Goal: Book appointment/travel/reservation

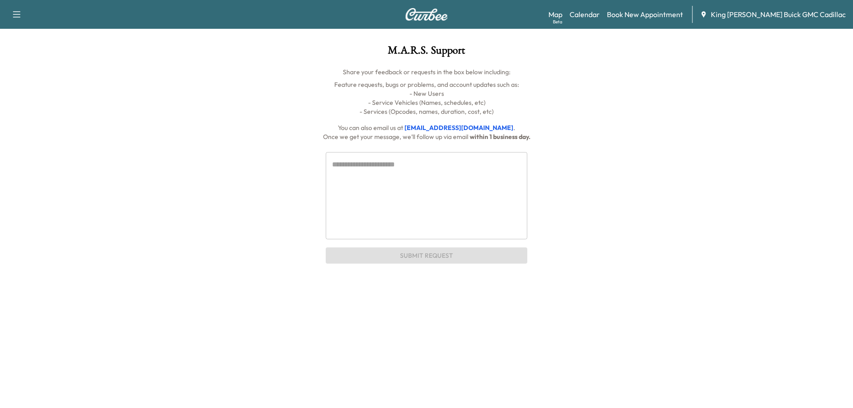
click at [753, 16] on span "King [PERSON_NAME] Buick GMC Cadillac" at bounding box center [778, 14] width 135 height 11
click at [418, 14] on img at bounding box center [426, 14] width 43 height 13
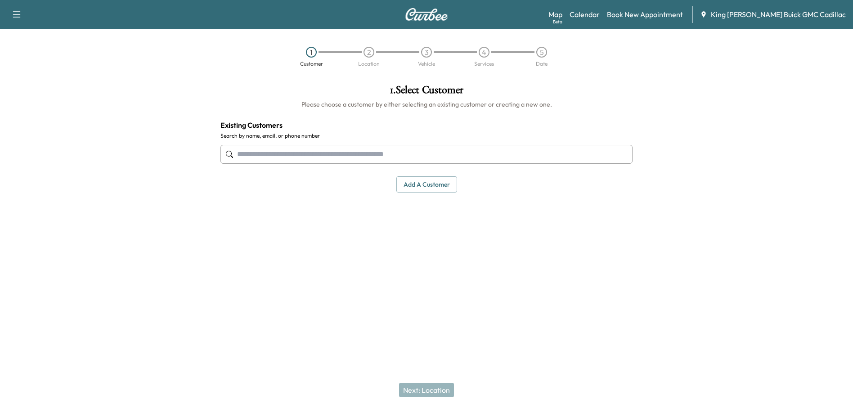
click at [13, 17] on icon "button" at bounding box center [16, 14] width 11 height 11
click at [437, 16] on img at bounding box center [426, 14] width 43 height 13
click at [600, 12] on link "Calendar" at bounding box center [585, 14] width 30 height 11
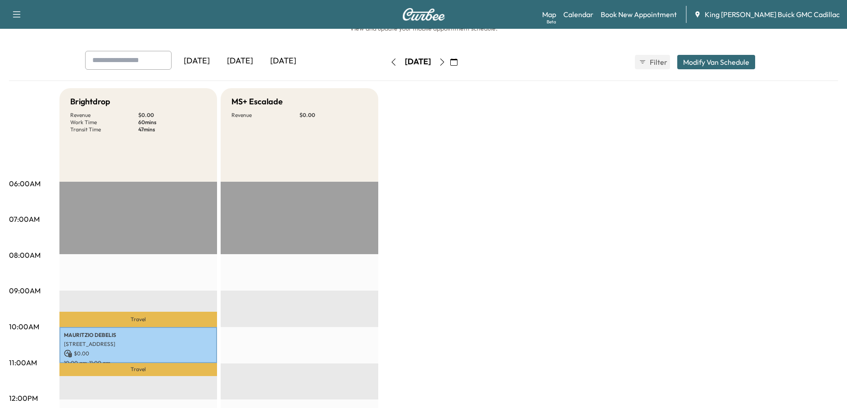
scroll to position [45, 0]
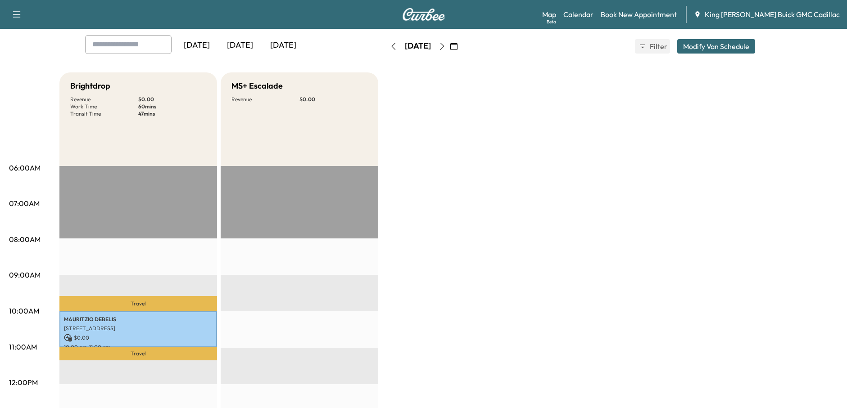
click at [289, 44] on div "[DATE]" at bounding box center [283, 45] width 43 height 21
